Goal: Information Seeking & Learning: Check status

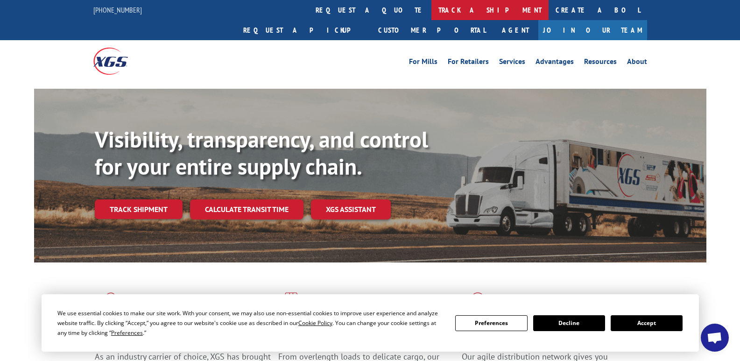
click at [431, 9] on link "track a shipment" at bounding box center [489, 10] width 117 height 20
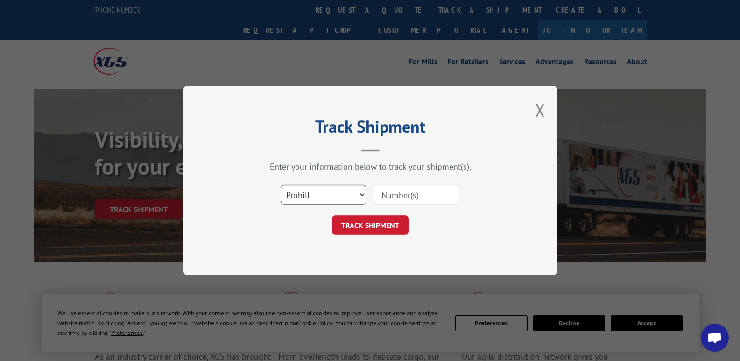
click at [298, 190] on select "Select category... Probill BOL PO" at bounding box center [324, 195] width 86 height 20
click at [409, 197] on input at bounding box center [417, 195] width 86 height 20
type input "17665598"
click at [382, 228] on button "TRACK SHIPMENT" at bounding box center [370, 225] width 77 height 20
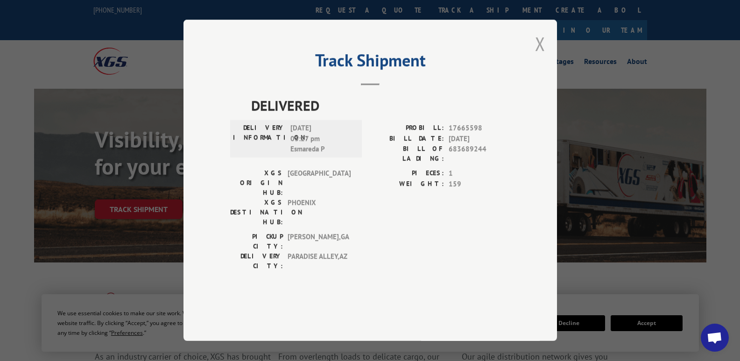
click at [540, 56] on button "Close modal" at bounding box center [540, 43] width 10 height 25
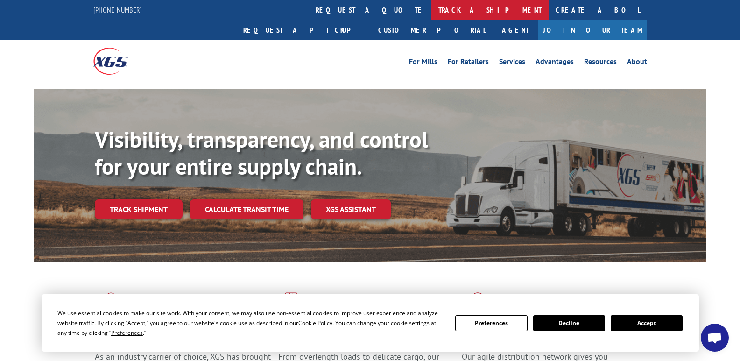
click at [431, 6] on link "track a shipment" at bounding box center [489, 10] width 117 height 20
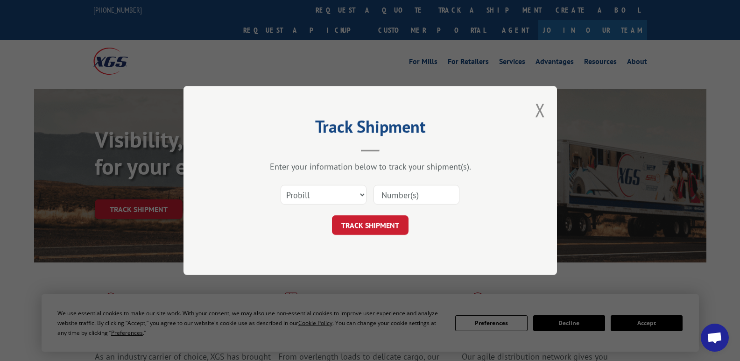
click at [401, 193] on input at bounding box center [417, 195] width 86 height 20
type input "17665599"
click at [386, 225] on button "TRACK SHIPMENT" at bounding box center [370, 225] width 77 height 20
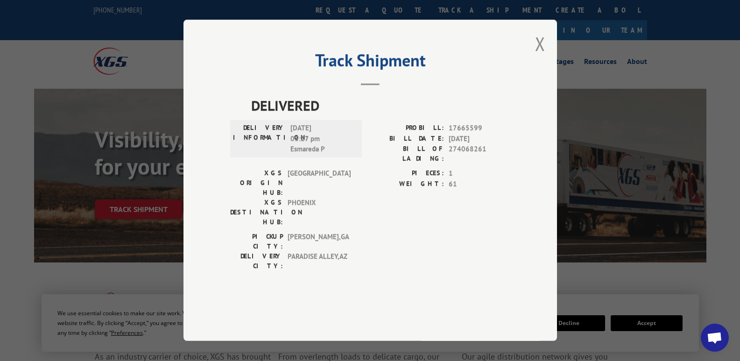
click at [539, 56] on button "Close modal" at bounding box center [540, 43] width 10 height 25
